Goal: Task Accomplishment & Management: Manage account settings

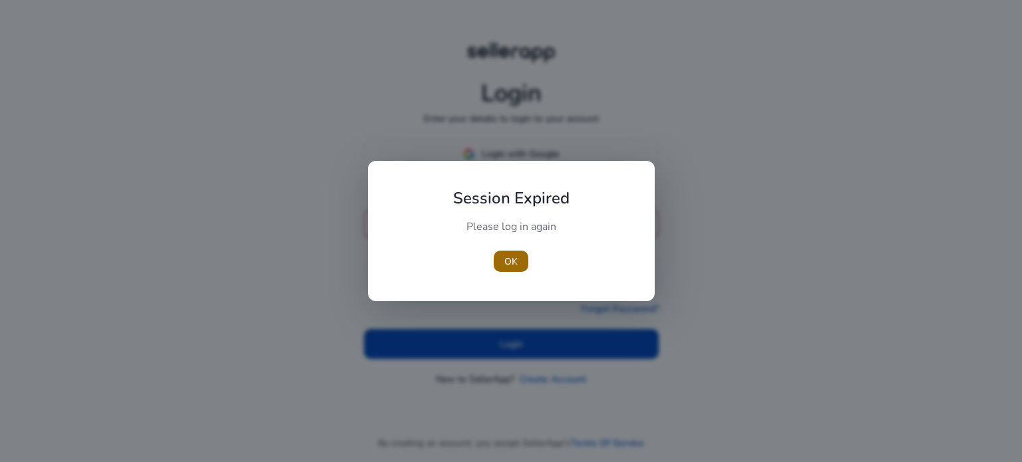
type input "**********"
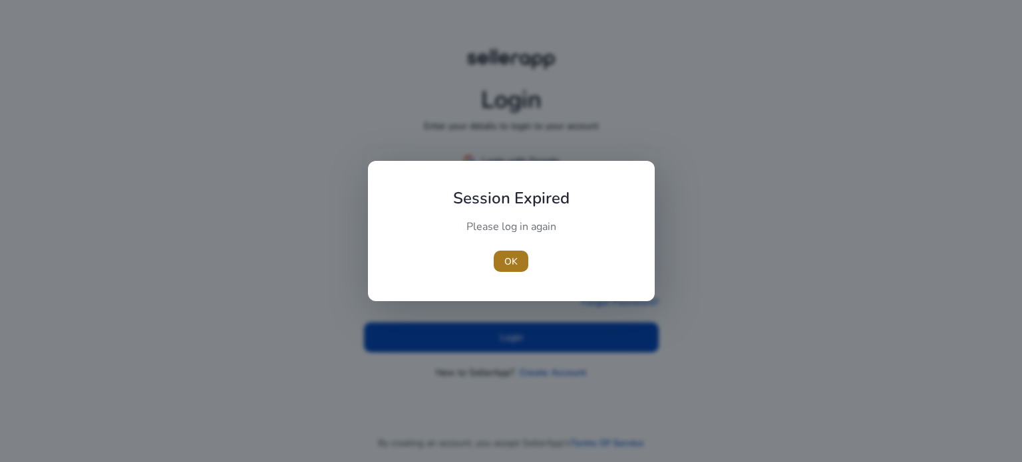
click at [512, 256] on span "OK" at bounding box center [510, 262] width 13 height 14
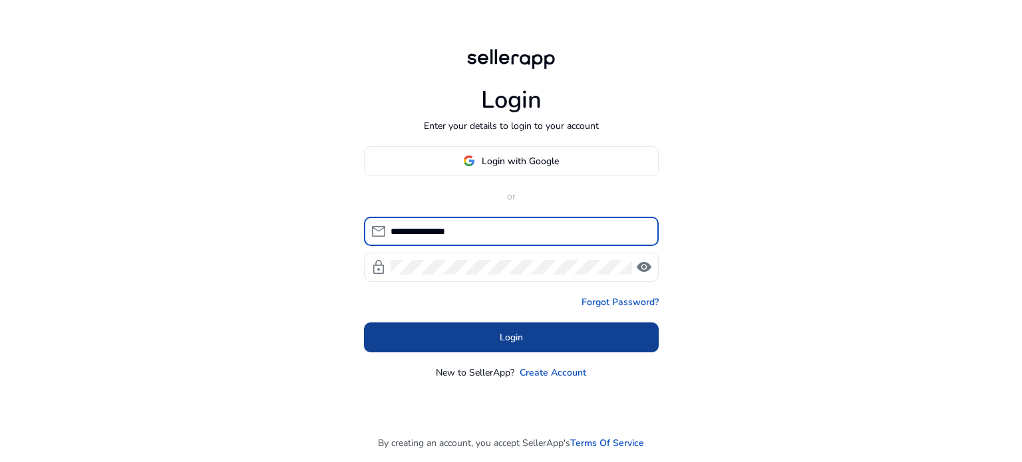
click at [481, 337] on span at bounding box center [511, 337] width 295 height 32
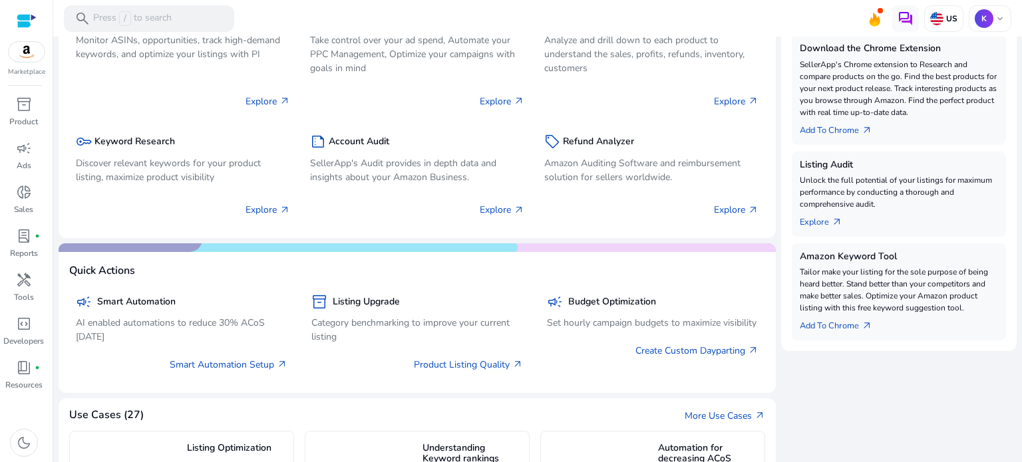
scroll to position [713, 0]
